Goal: Task Accomplishment & Management: Manage account settings

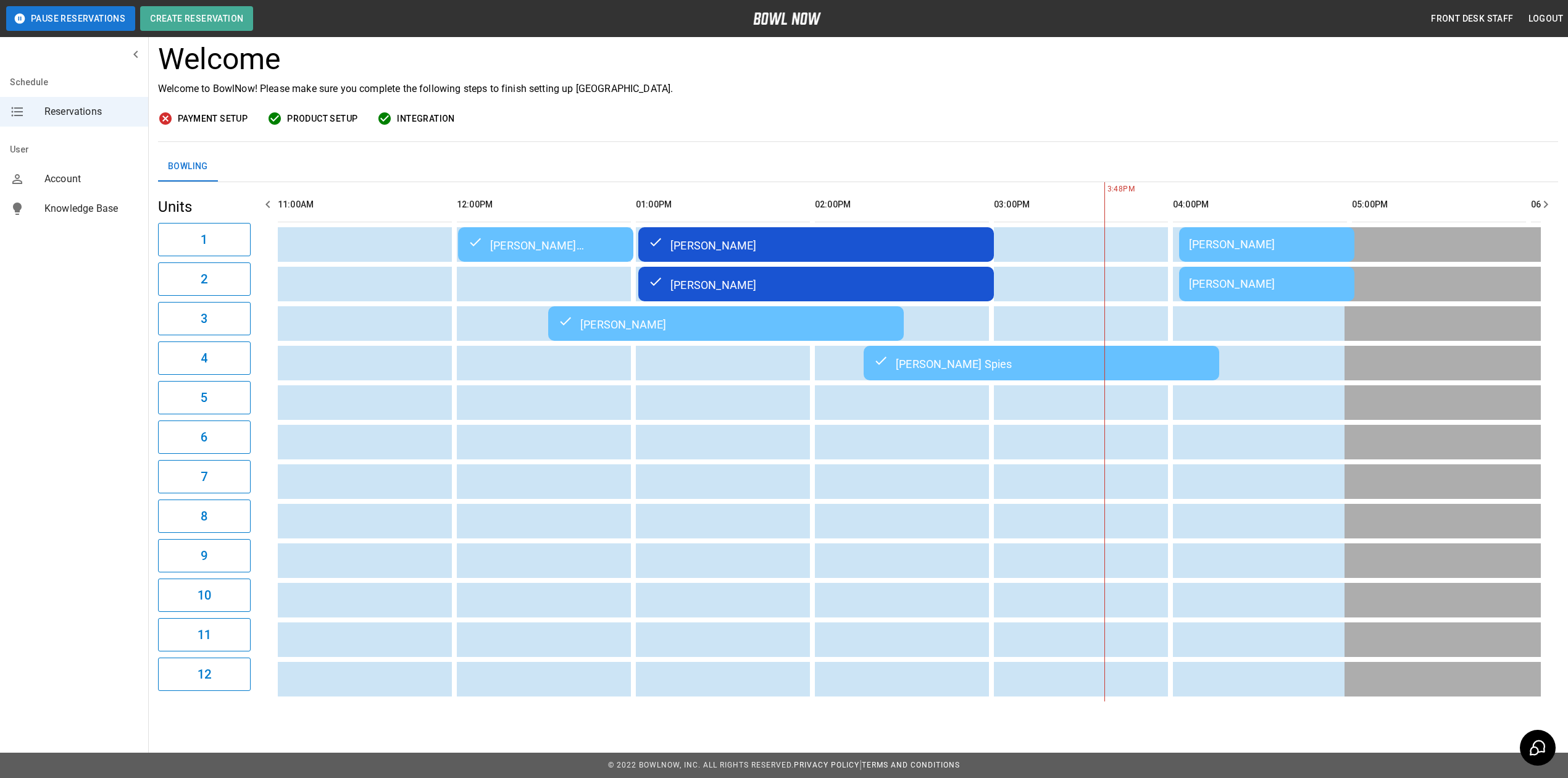
scroll to position [0, 717]
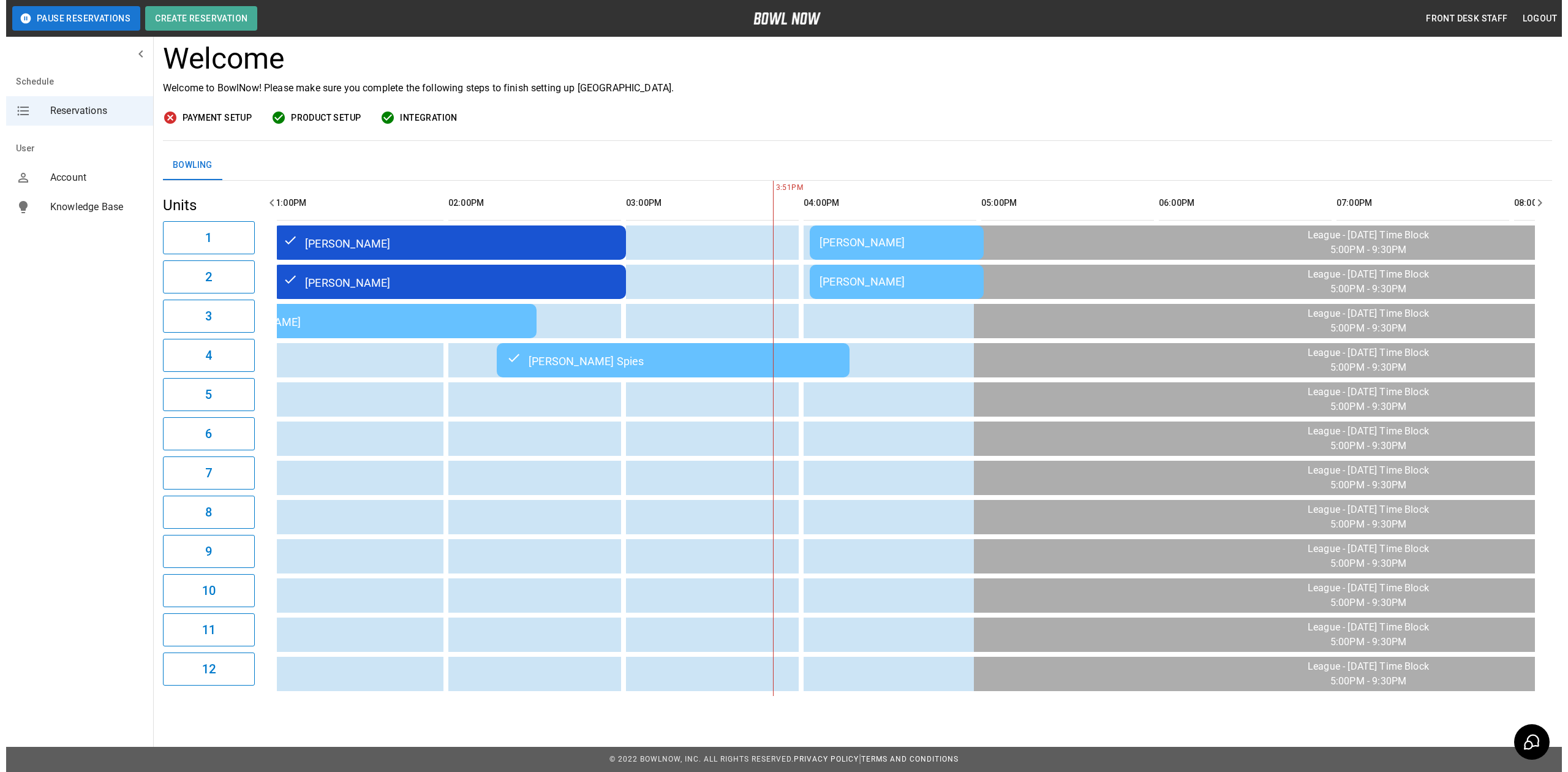
scroll to position [0, 1039]
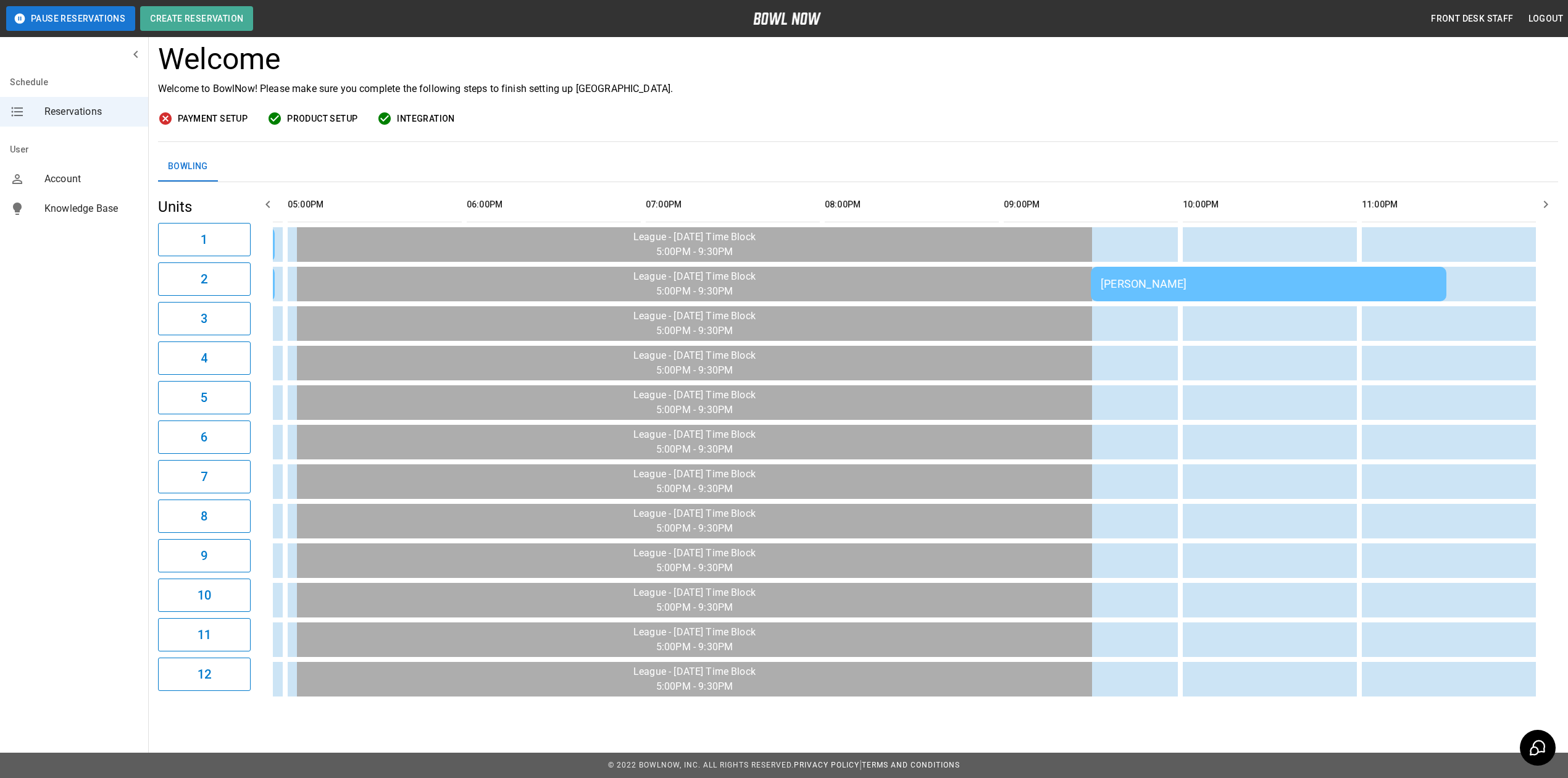
click at [1252, 282] on td "[PERSON_NAME]" at bounding box center [1269, 284] width 356 height 35
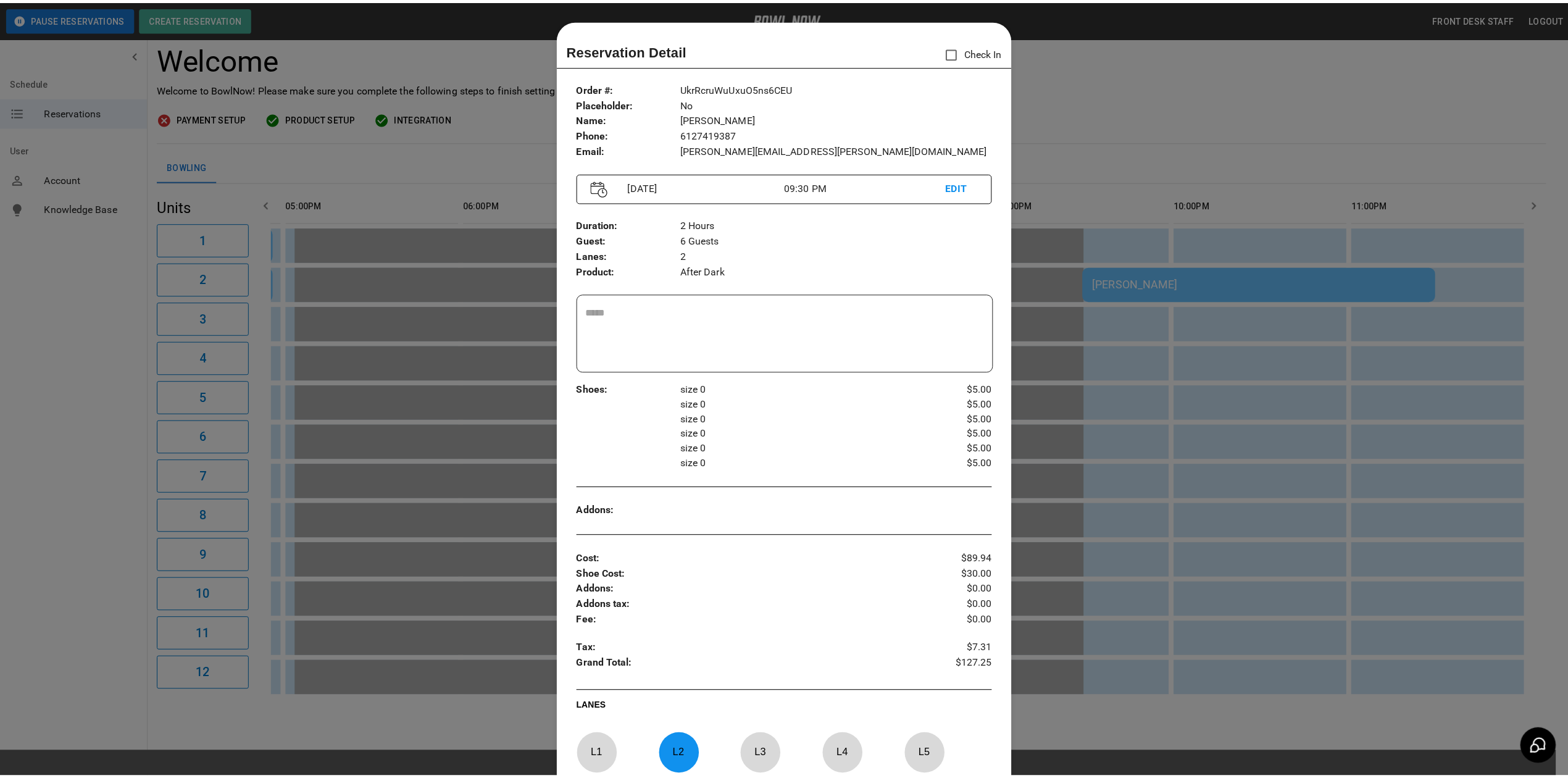
scroll to position [19, 0]
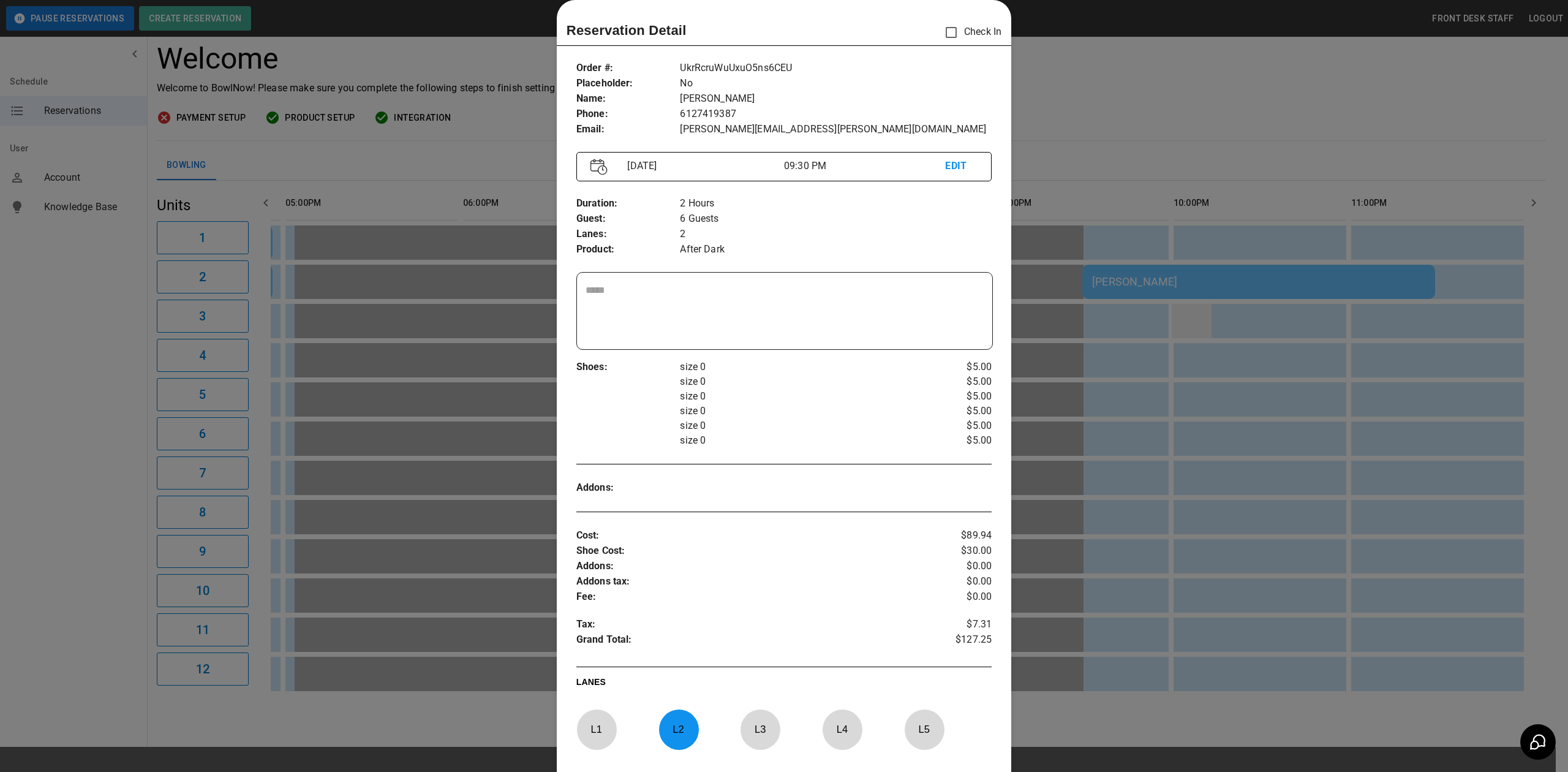
drag, startPoint x: 1243, startPoint y: 77, endPoint x: 1189, endPoint y: 312, distance: 241.1
click at [1243, 77] on div at bounding box center [784, 386] width 1568 height 772
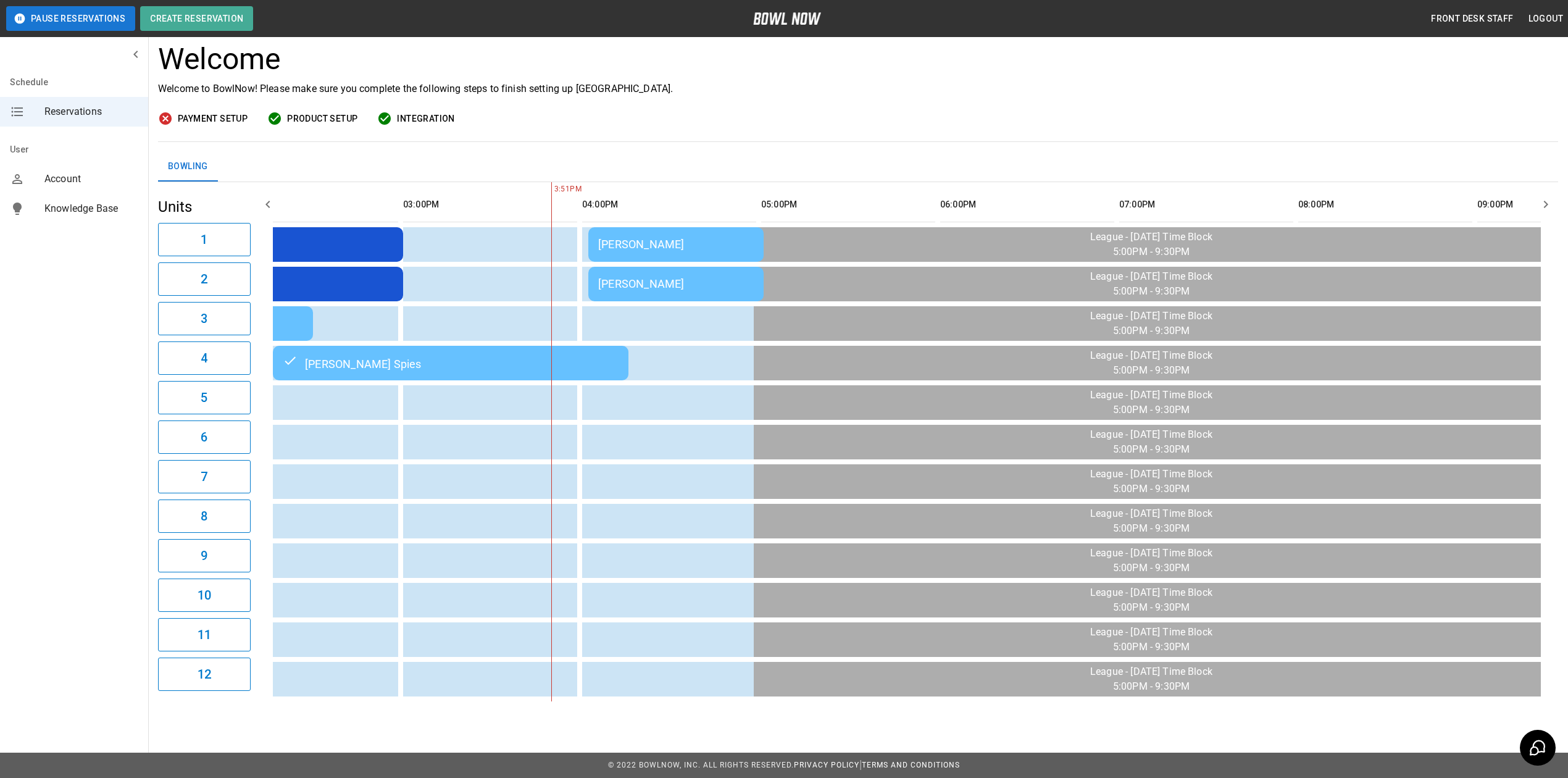
scroll to position [0, 0]
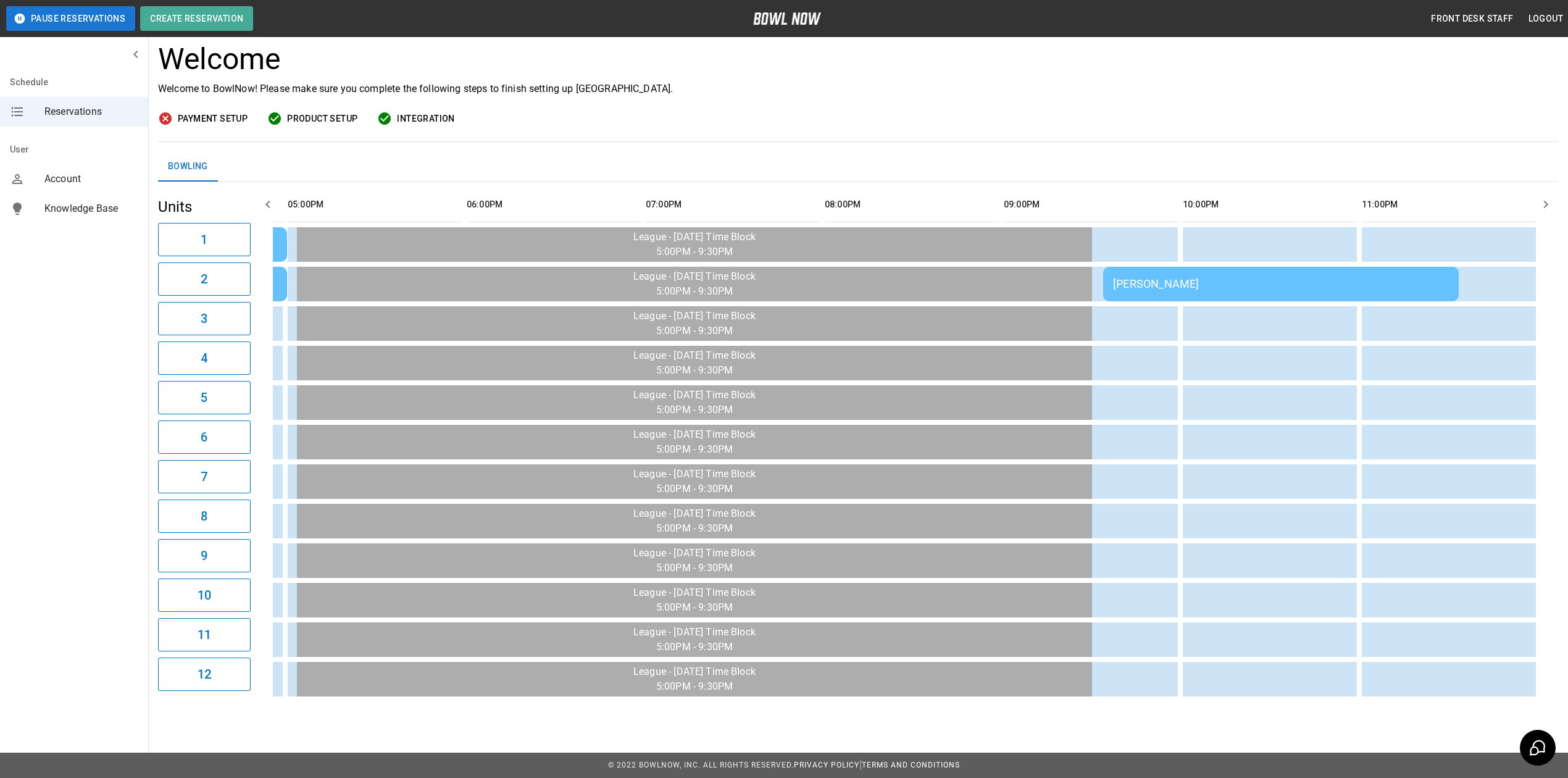
click at [1243, 283] on td "[PERSON_NAME]" at bounding box center [1281, 284] width 356 height 35
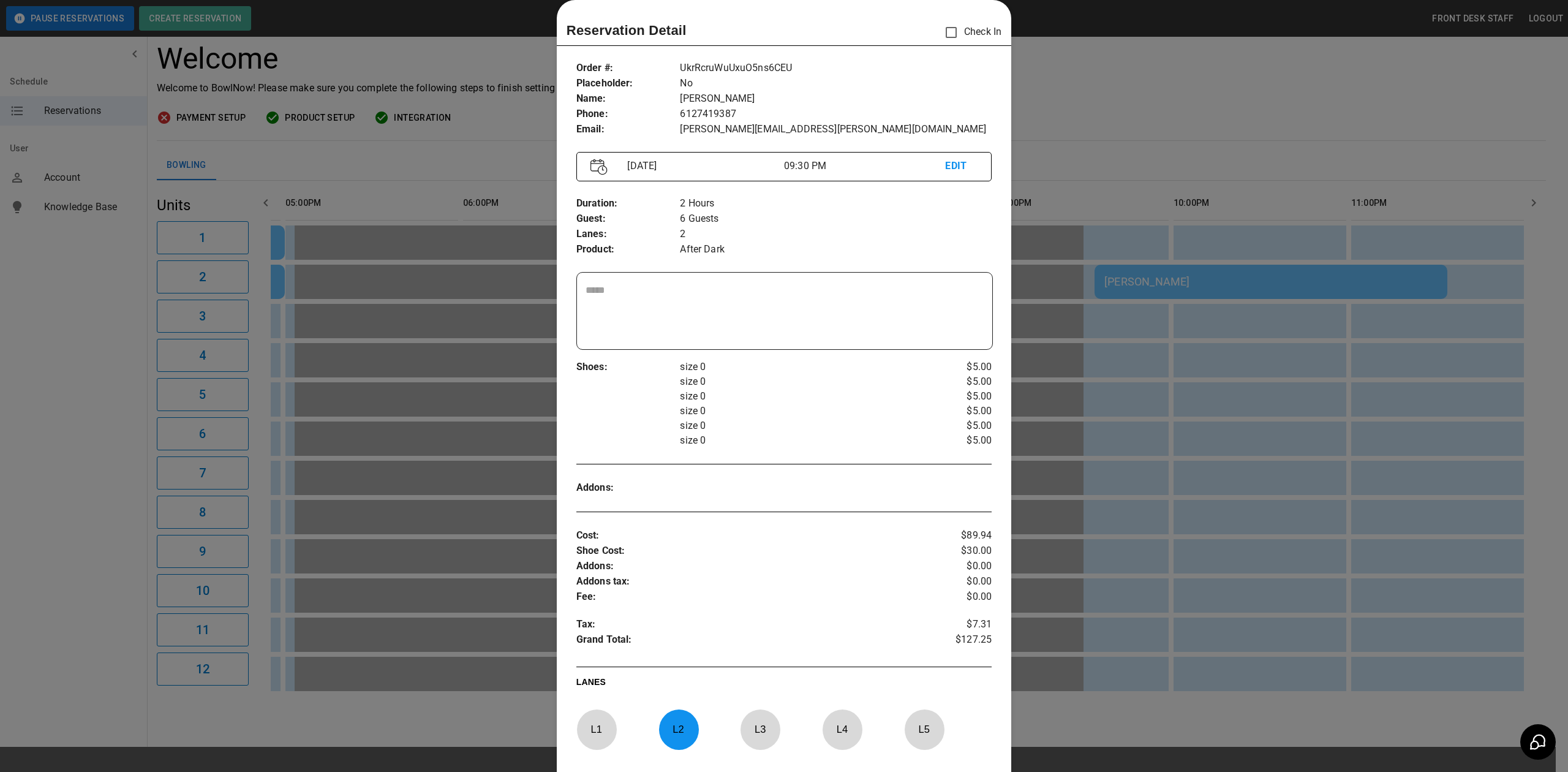
drag, startPoint x: 1312, startPoint y: 101, endPoint x: 1270, endPoint y: 306, distance: 209.3
click at [1312, 101] on div at bounding box center [784, 386] width 1568 height 772
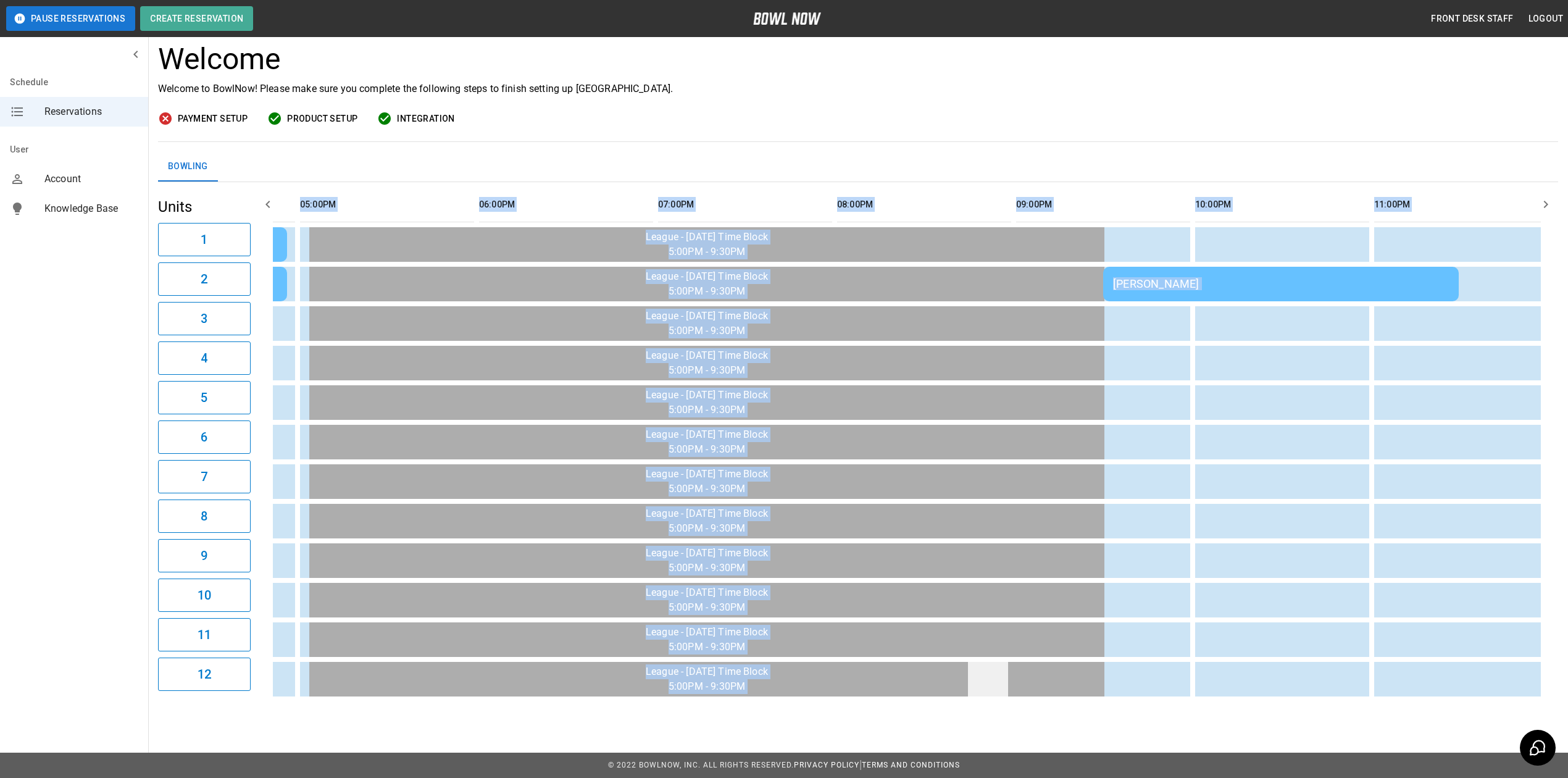
drag, startPoint x: 1141, startPoint y: 703, endPoint x: 986, endPoint y: 683, distance: 156.3
click at [986, 683] on div "**********" at bounding box center [858, 337] width 1420 height 748
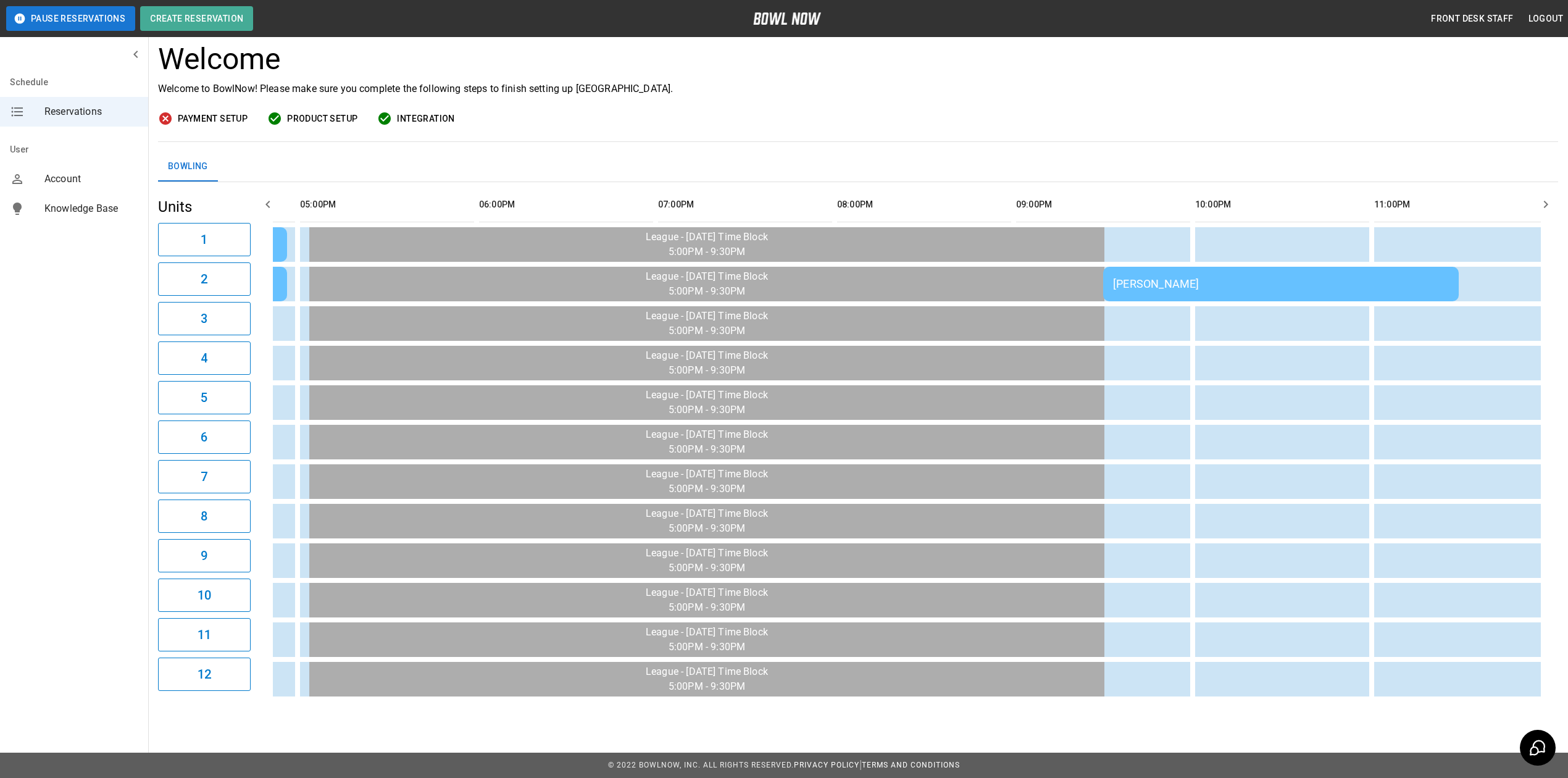
click at [1274, 111] on div "Payment Setup Product Setup Integration" at bounding box center [858, 119] width 1400 height 16
click at [1218, 278] on td "[PERSON_NAME]" at bounding box center [1281, 284] width 356 height 35
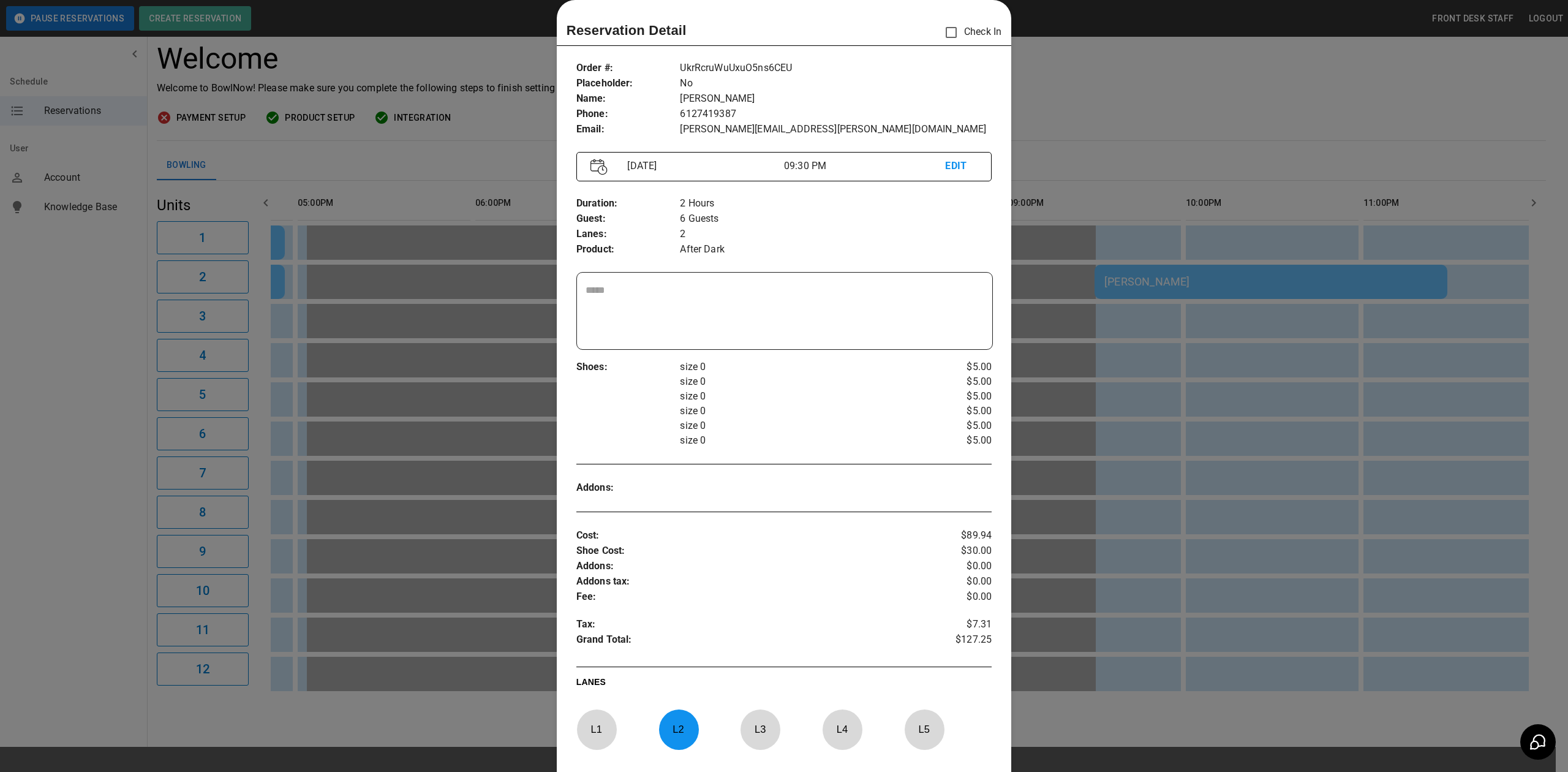
click at [1273, 98] on div at bounding box center [784, 386] width 1568 height 772
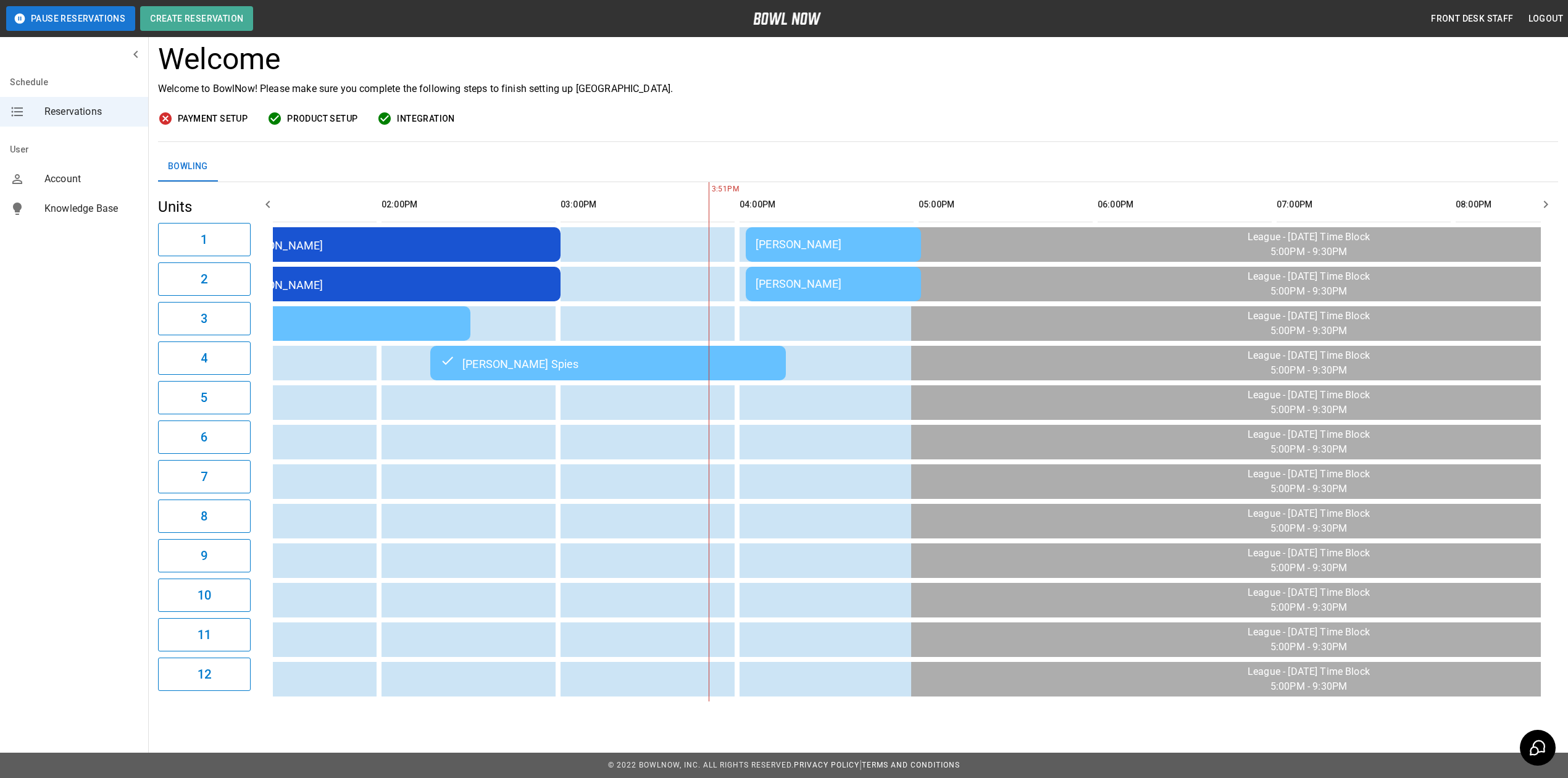
click at [820, 227] on td "[PERSON_NAME]" at bounding box center [834, 244] width 175 height 35
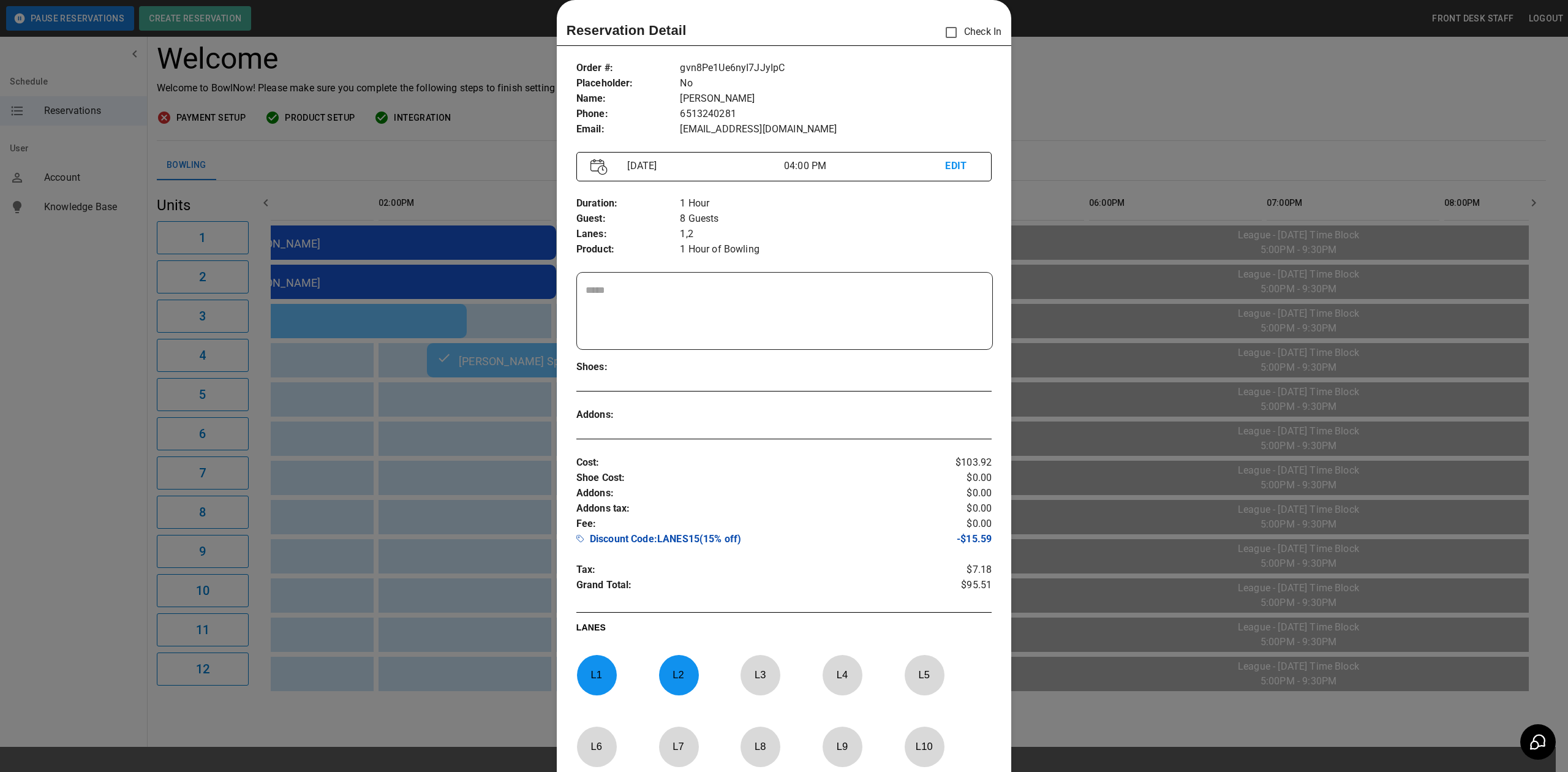
drag, startPoint x: 1197, startPoint y: 69, endPoint x: 837, endPoint y: 8, distance: 365.1
click at [1192, 69] on div at bounding box center [784, 386] width 1568 height 772
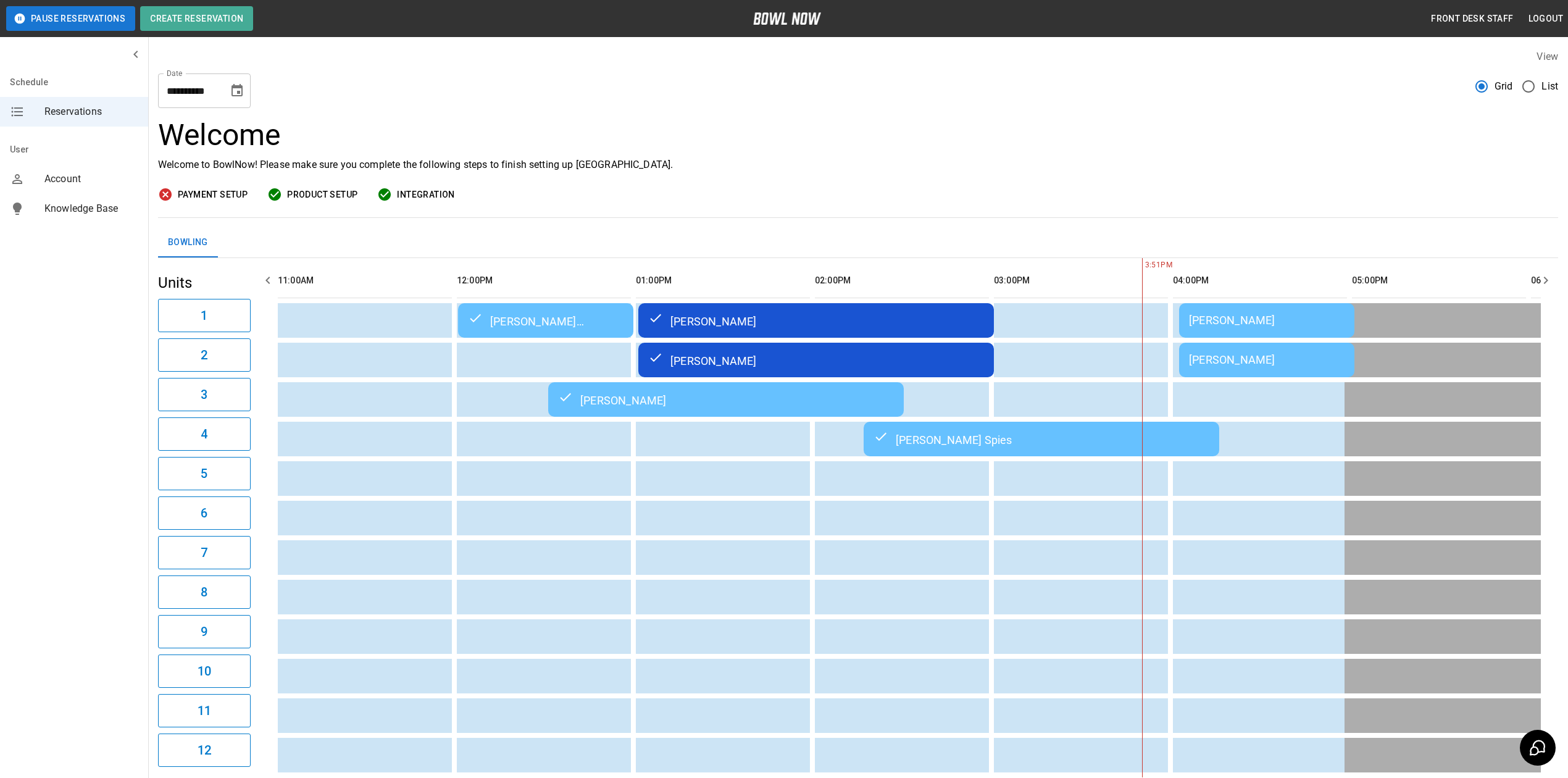
scroll to position [0, 717]
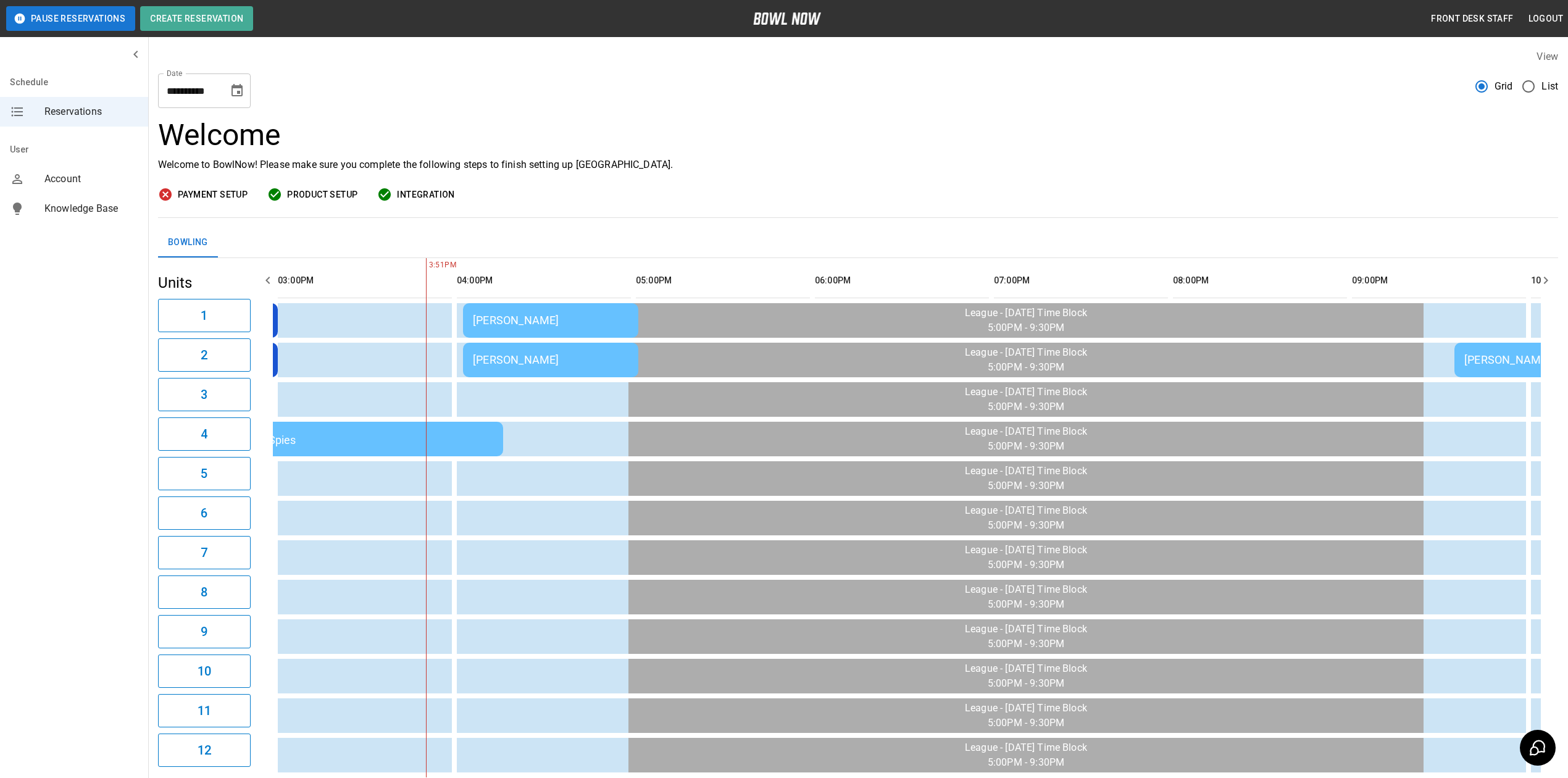
click at [921, 165] on p "Welcome to BowlNow! Please make sure you complete the following steps to finish…" at bounding box center [858, 164] width 1400 height 15
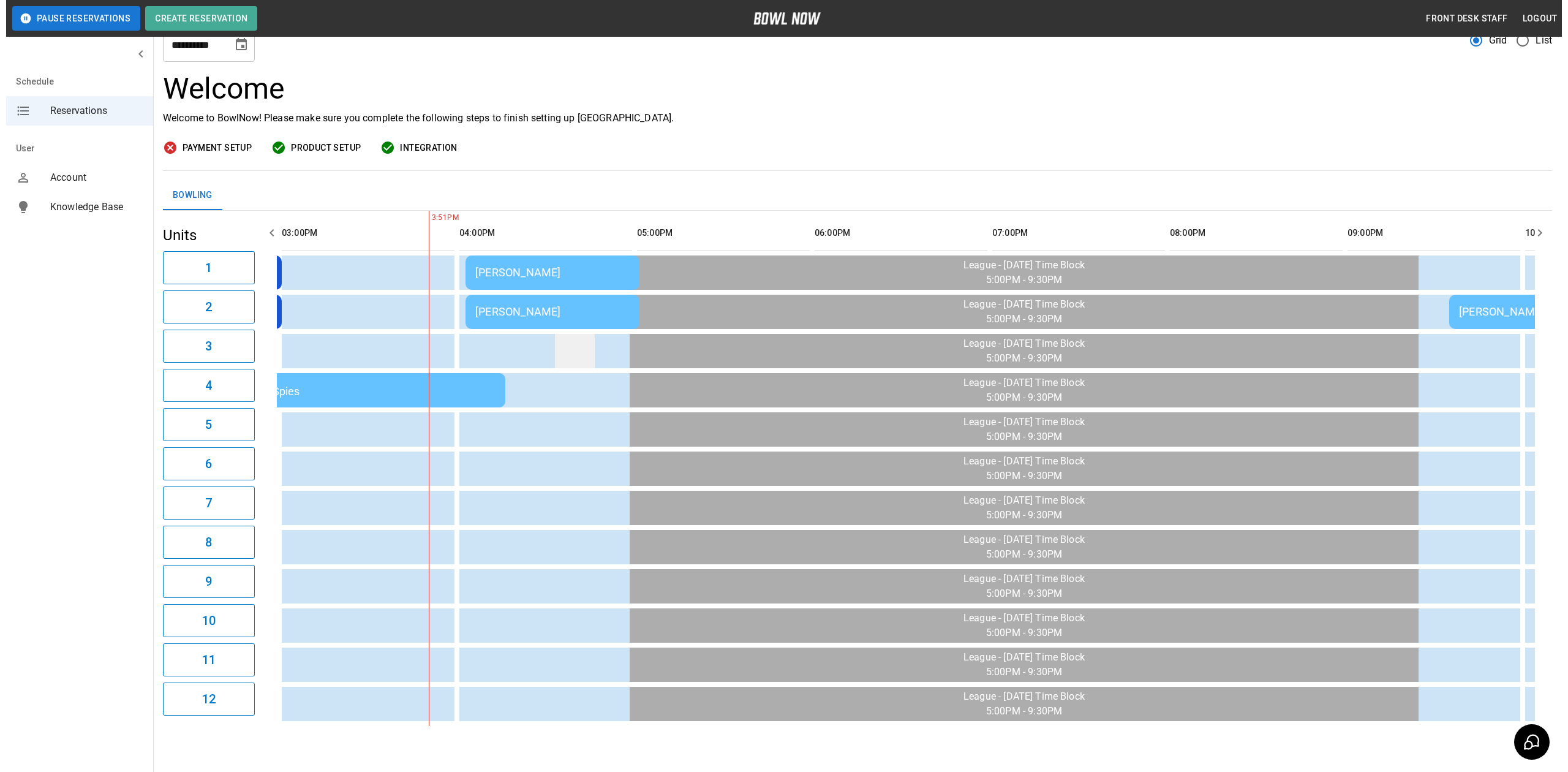
scroll to position [89, 0]
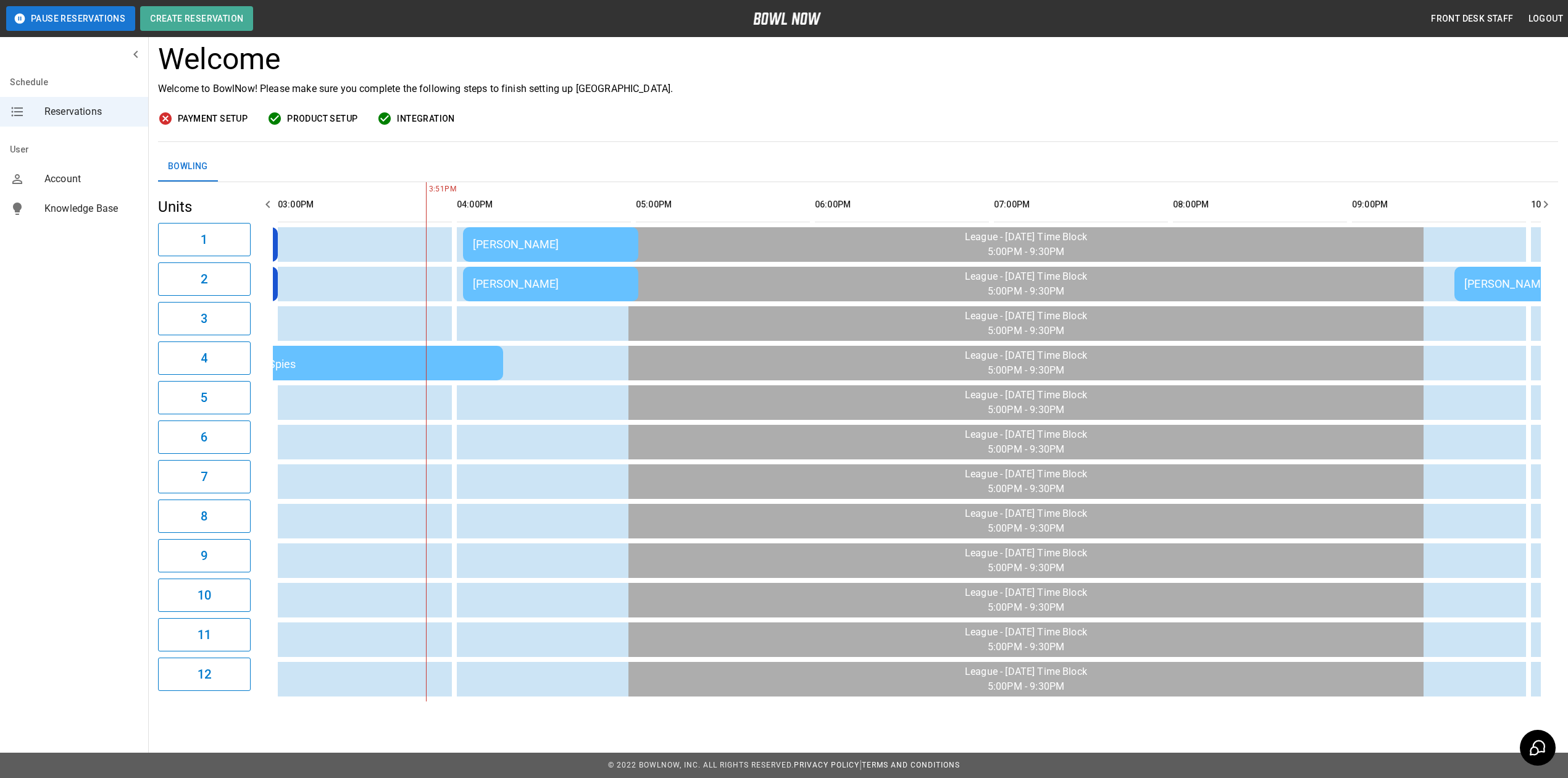
click at [527, 238] on div "[PERSON_NAME]" at bounding box center [551, 244] width 156 height 13
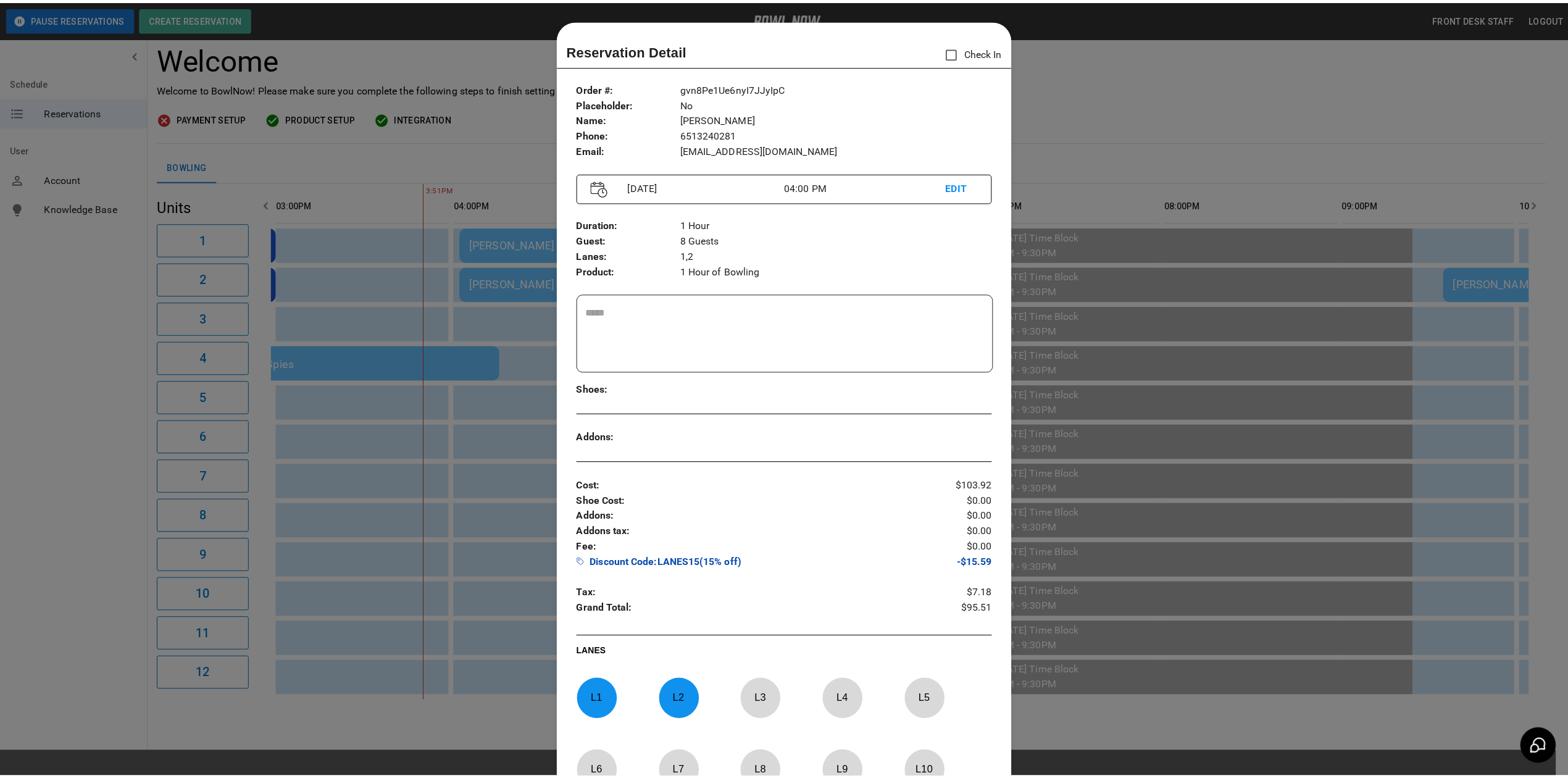
scroll to position [19, 0]
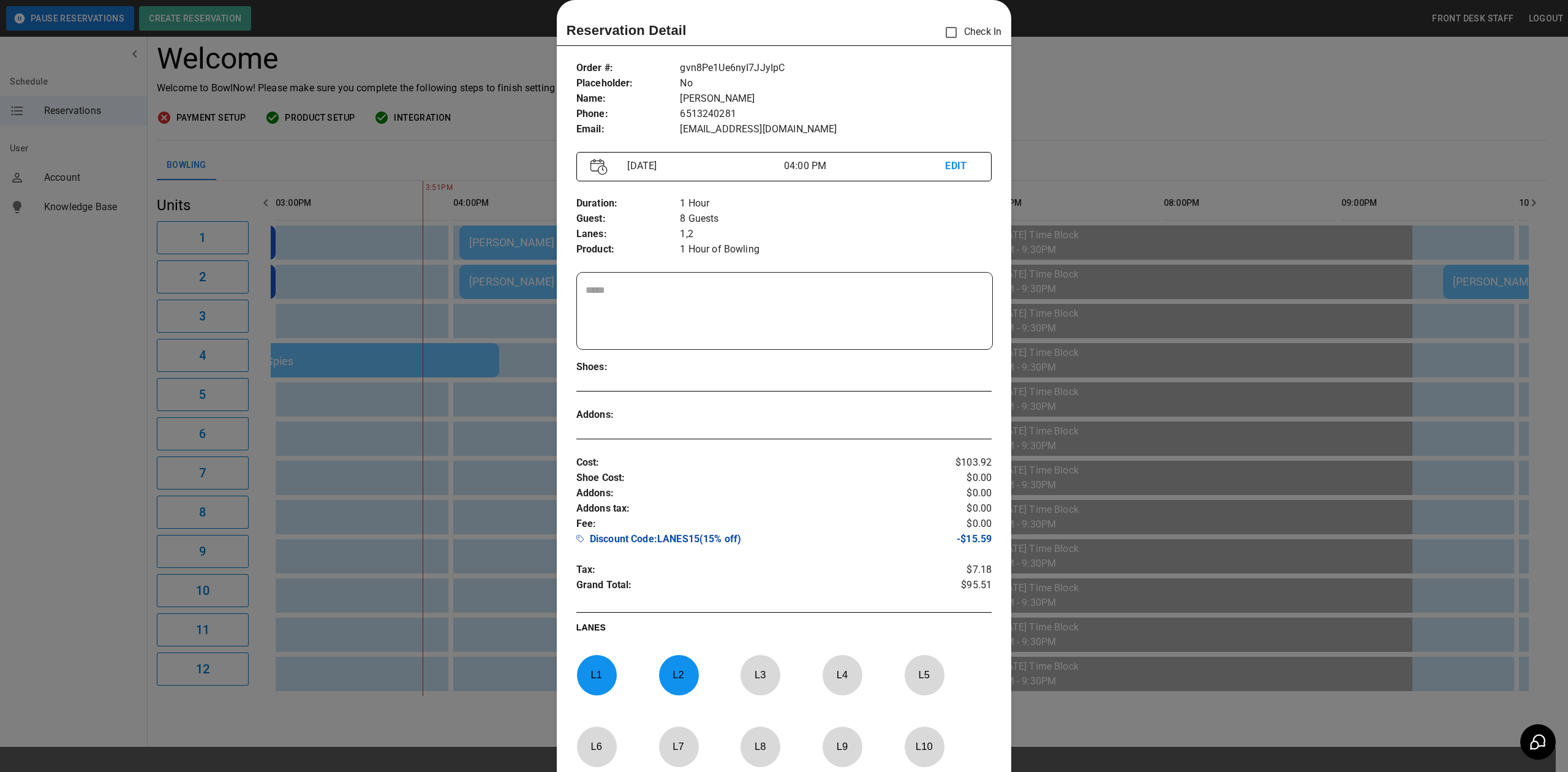
click at [1100, 83] on div at bounding box center [784, 386] width 1568 height 772
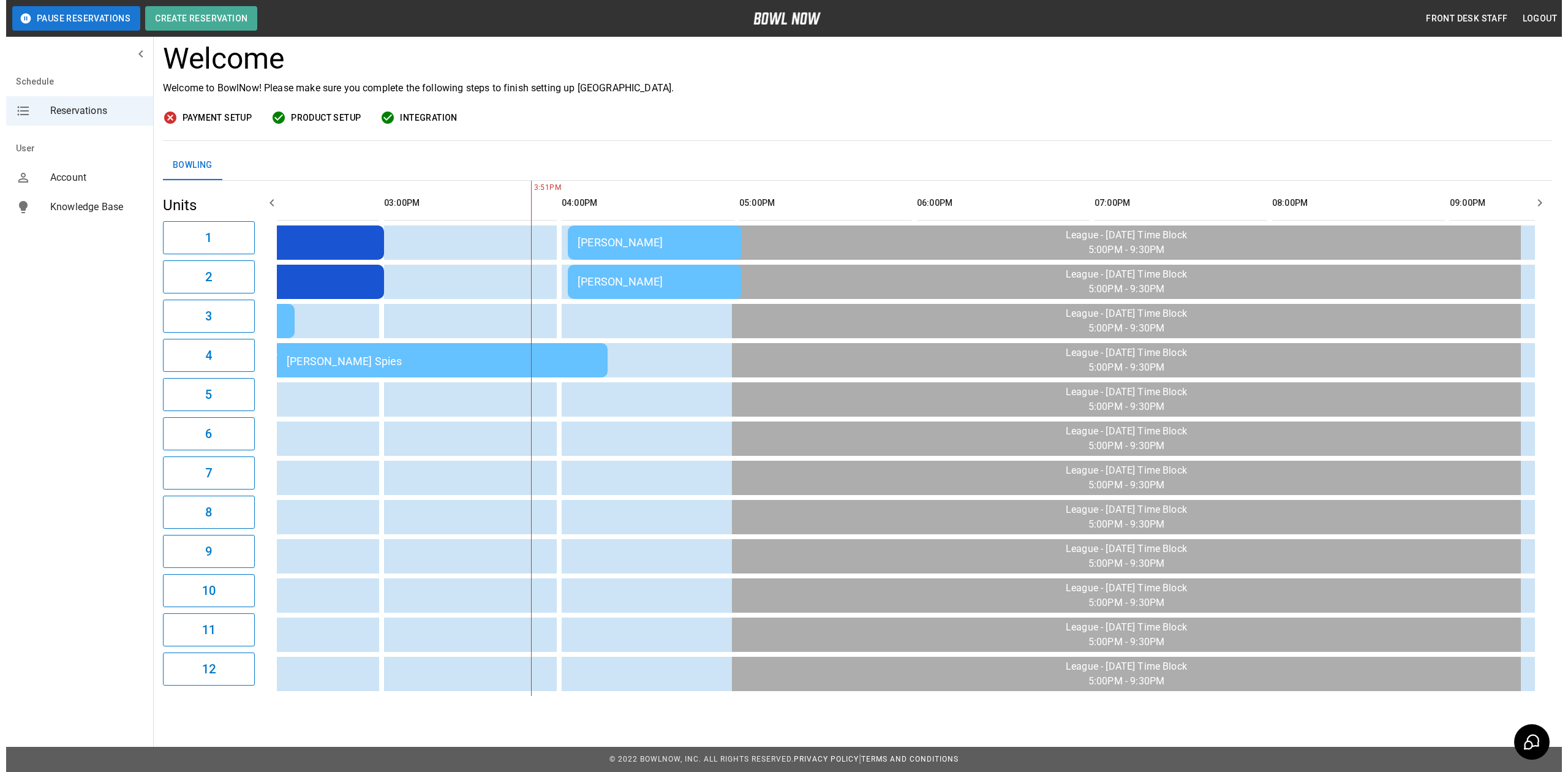
scroll to position [0, 599]
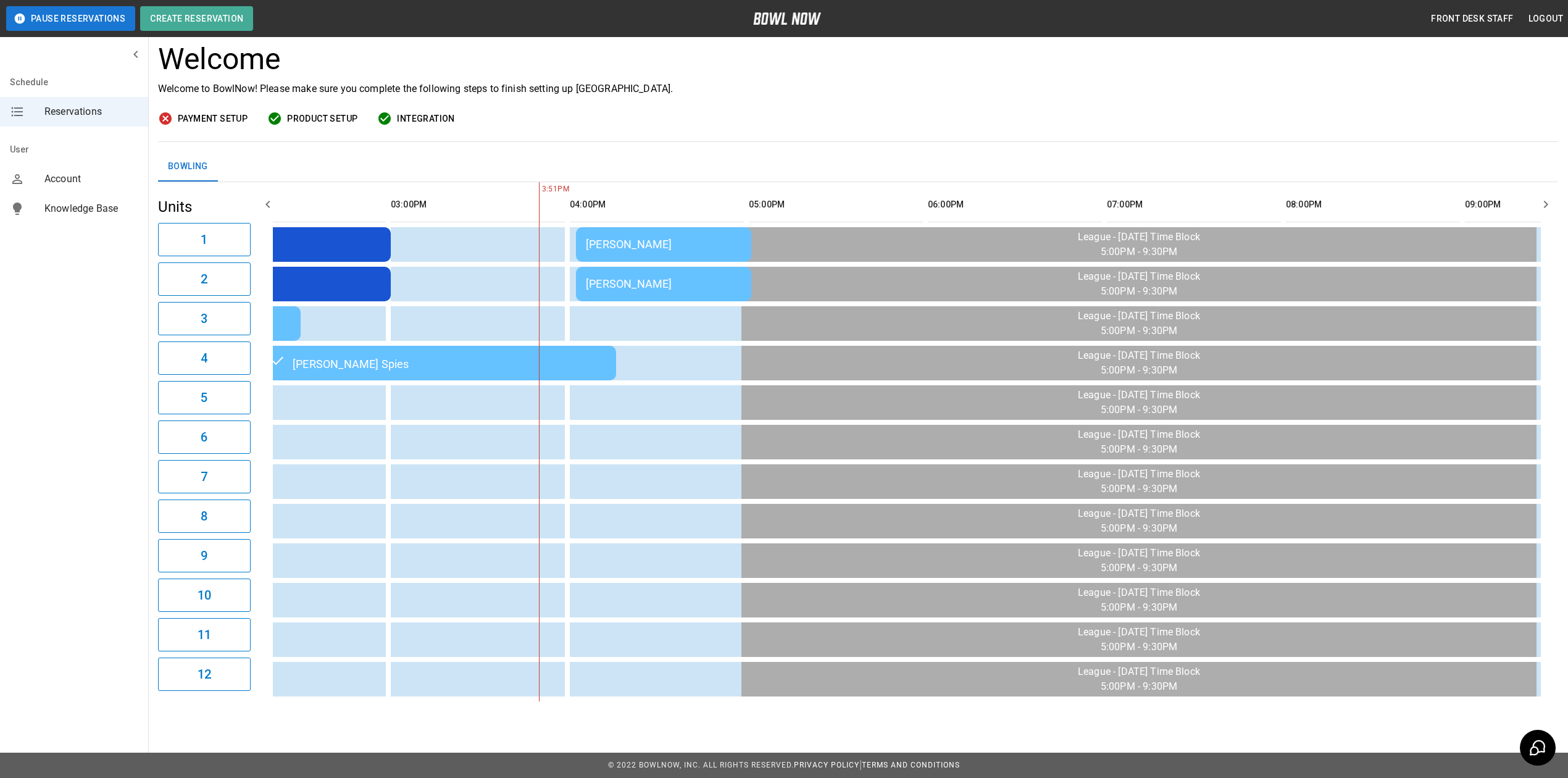
click at [588, 238] on div "[PERSON_NAME]" at bounding box center [664, 244] width 156 height 13
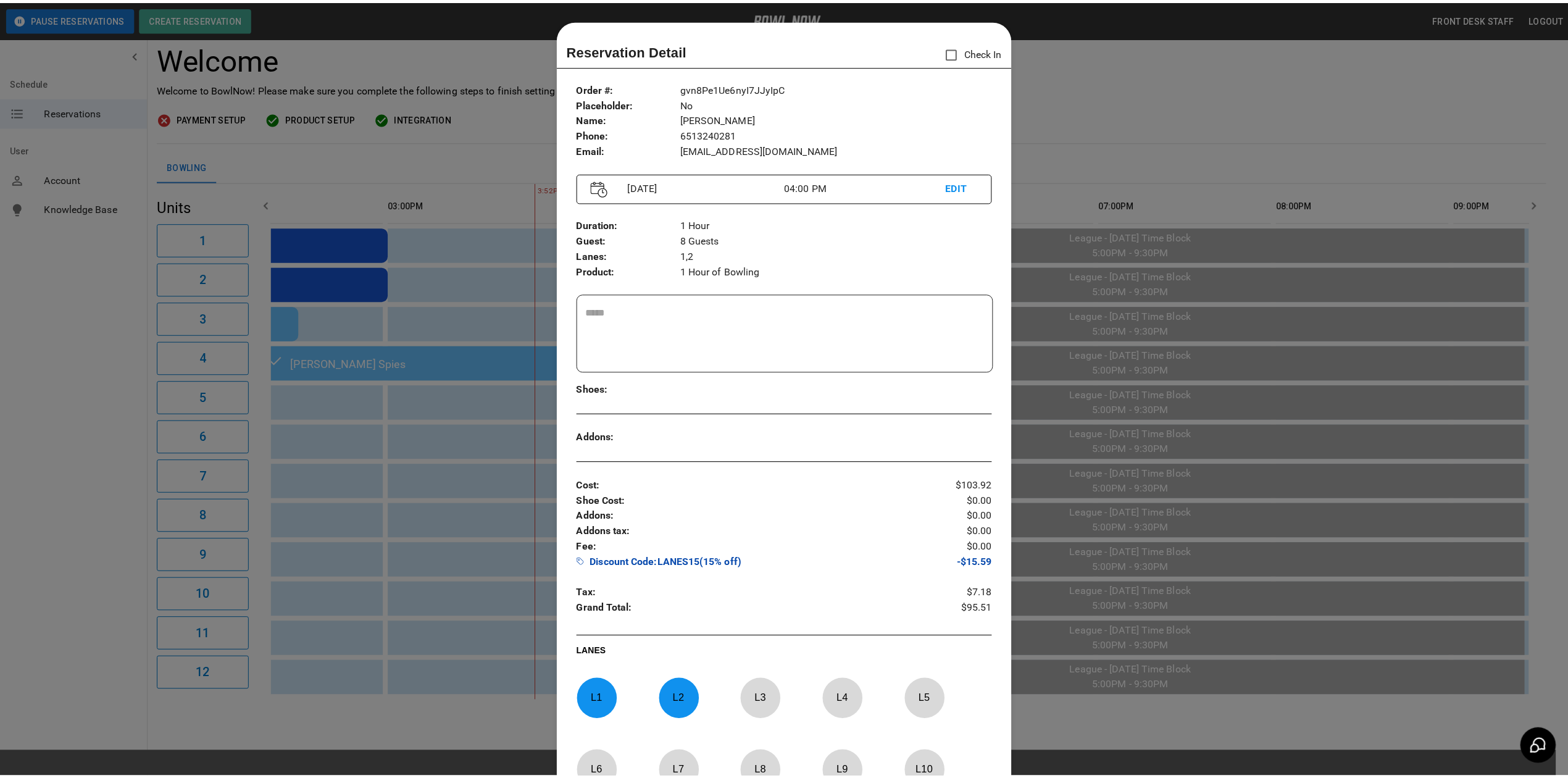
scroll to position [19, 0]
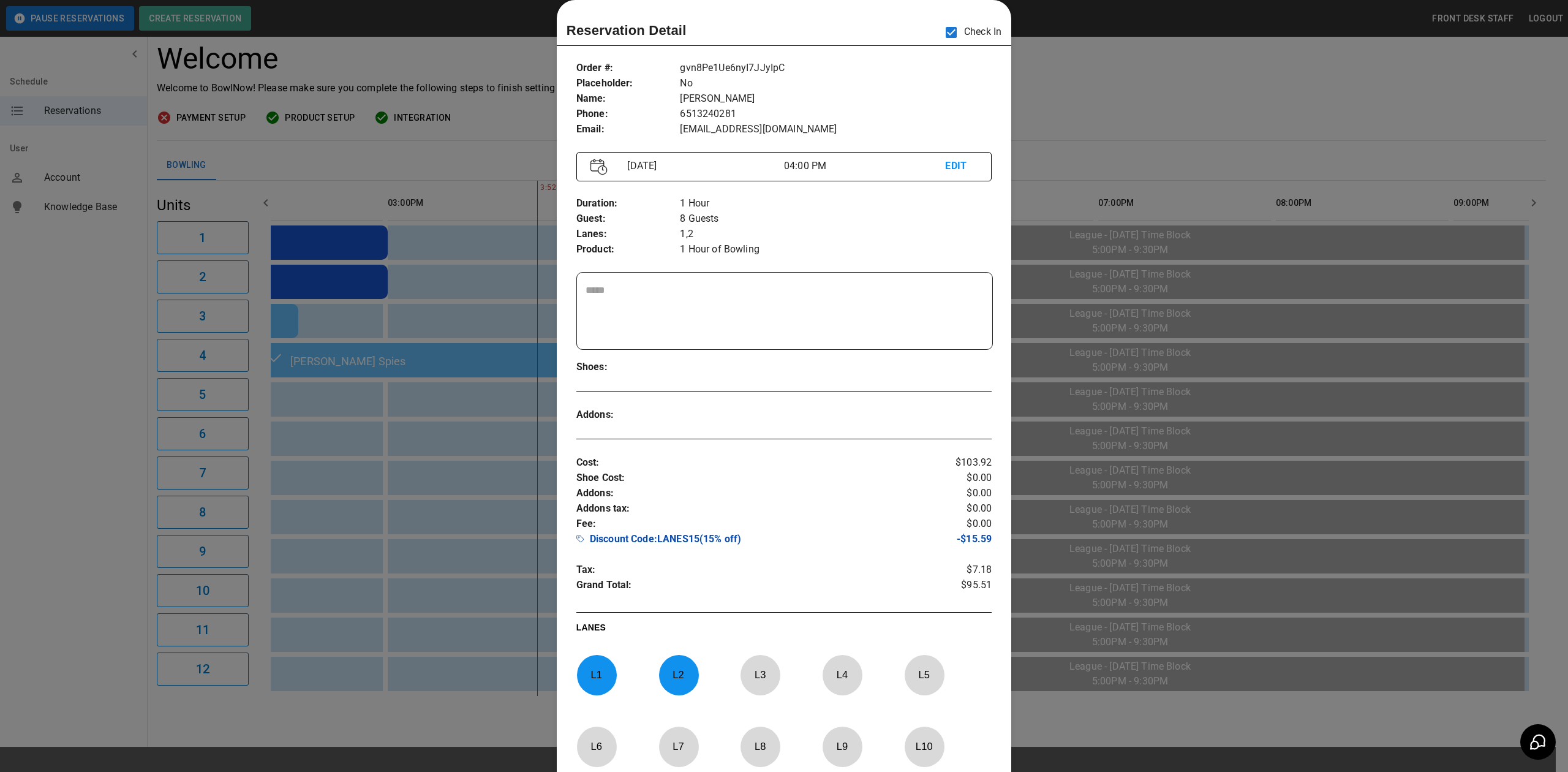
click at [1131, 84] on div at bounding box center [784, 386] width 1568 height 772
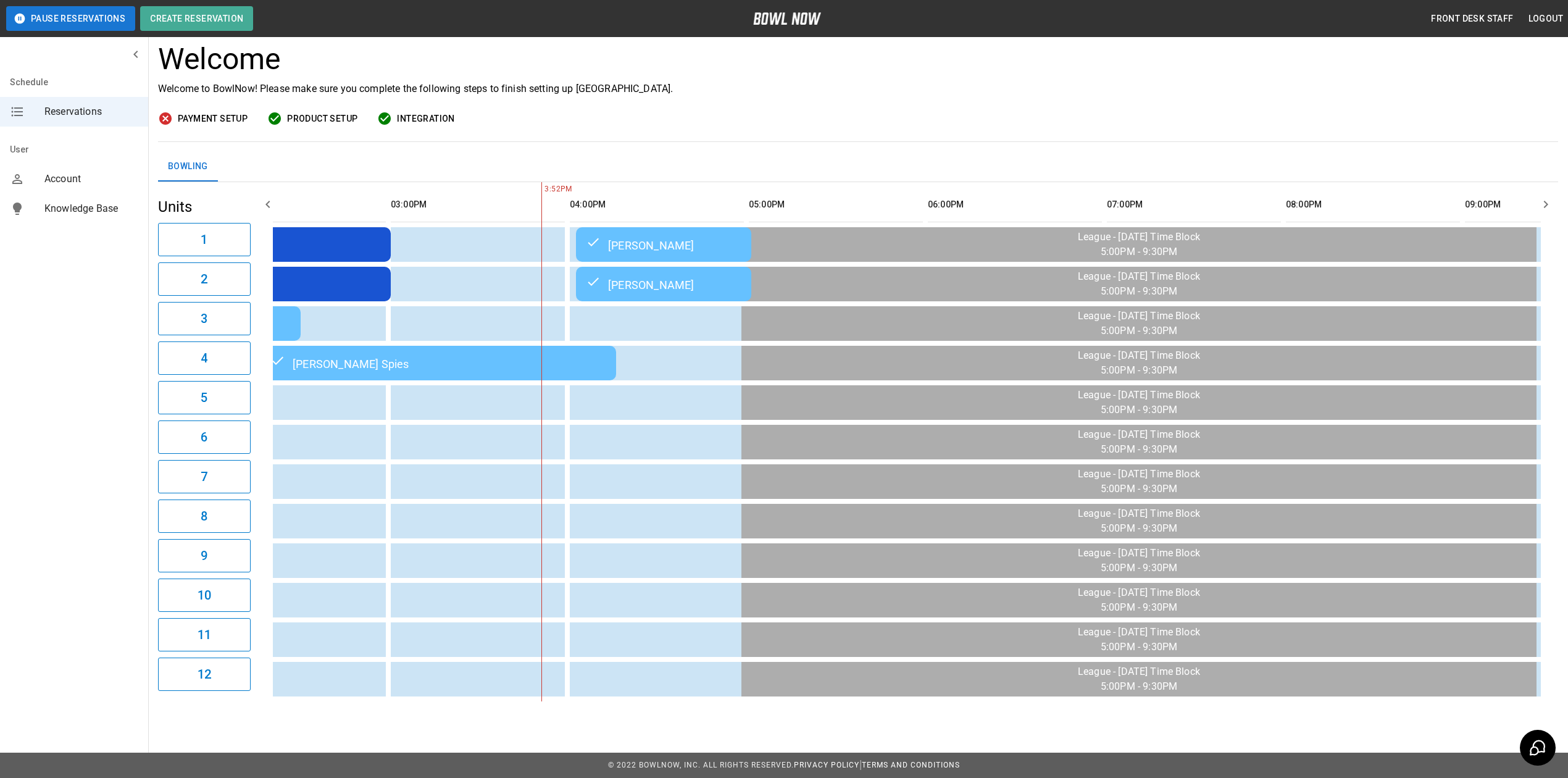
click at [1088, 117] on div "Welcome Welcome to BowlNow! Please make sure you complete the following steps t…" at bounding box center [858, 92] width 1400 height 100
